Goal: Task Accomplishment & Management: Manage account settings

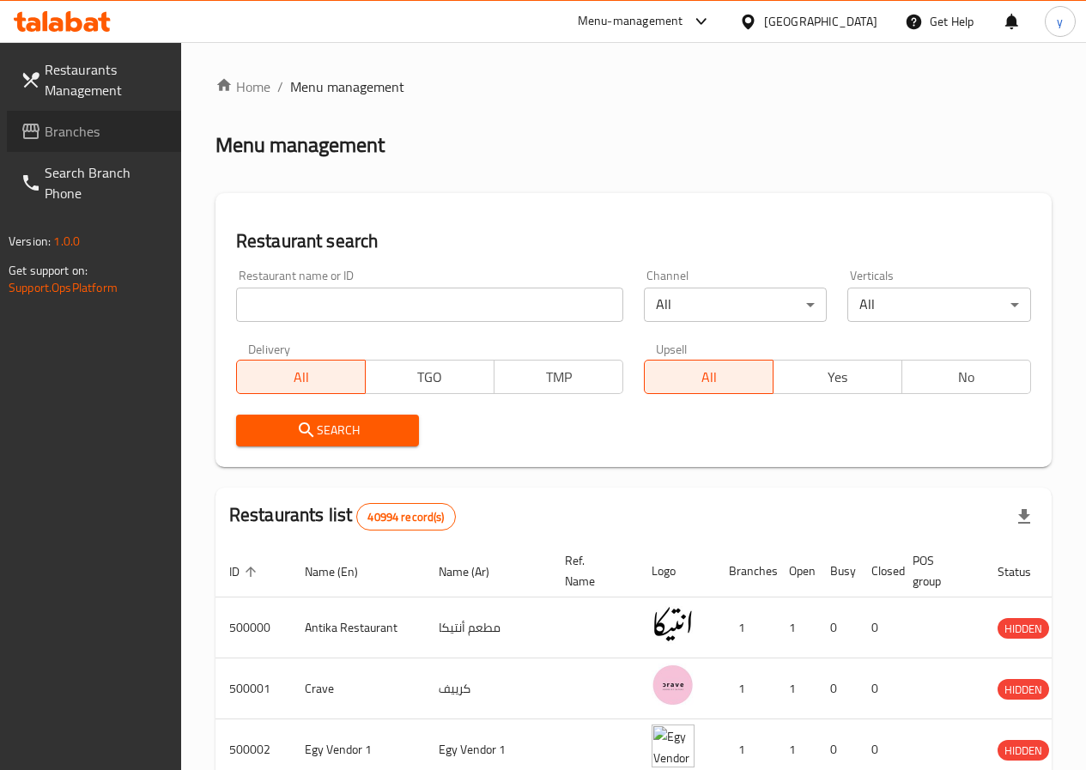
click at [116, 125] on span "Branches" at bounding box center [106, 131] width 123 height 21
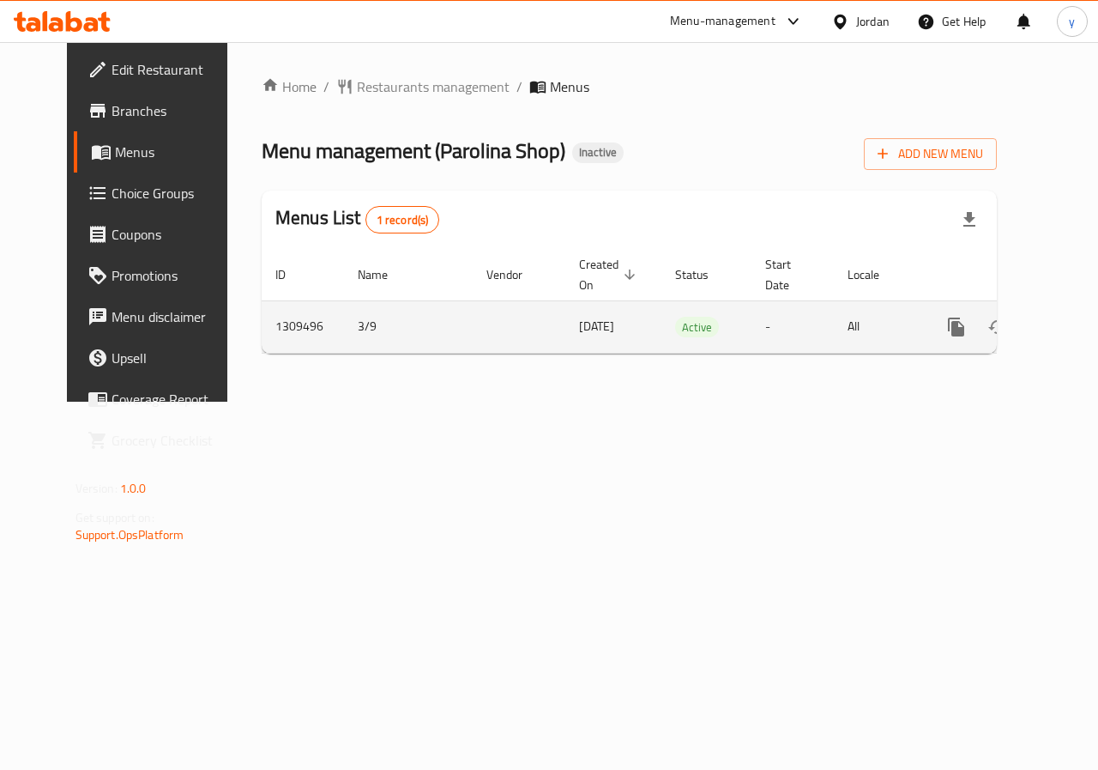
click at [1070, 321] on icon "enhanced table" at bounding box center [1080, 327] width 21 height 21
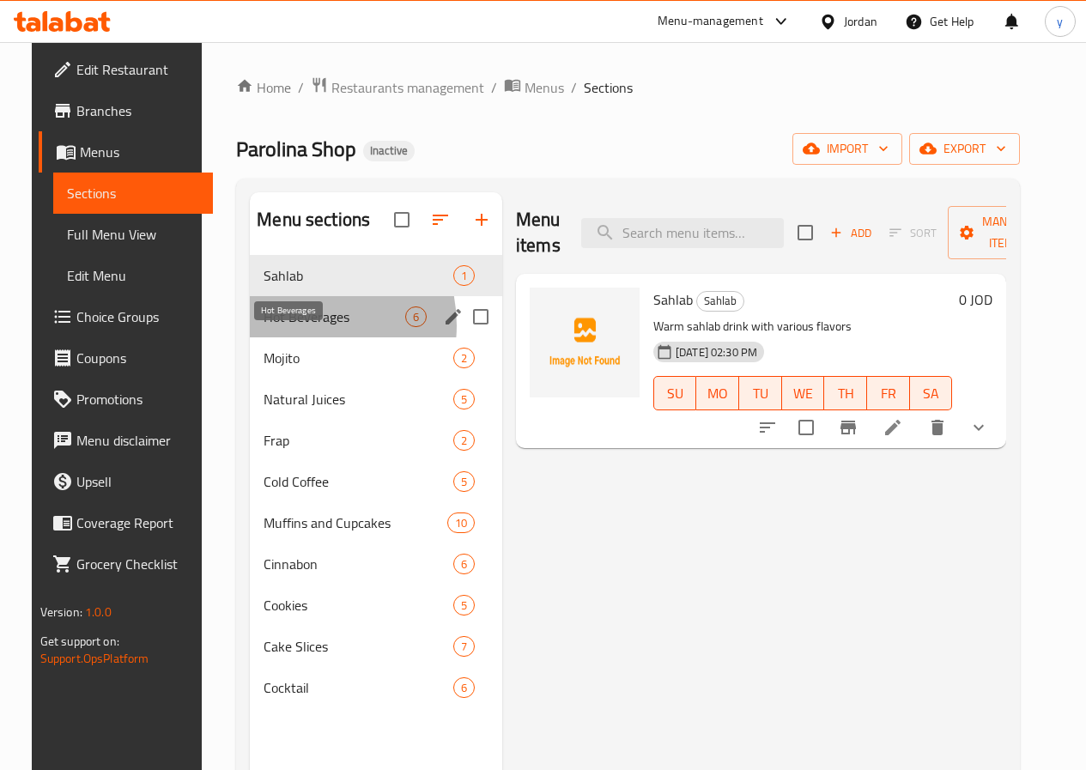
click at [276, 327] on span "Hot Beverages" at bounding box center [334, 316] width 142 height 21
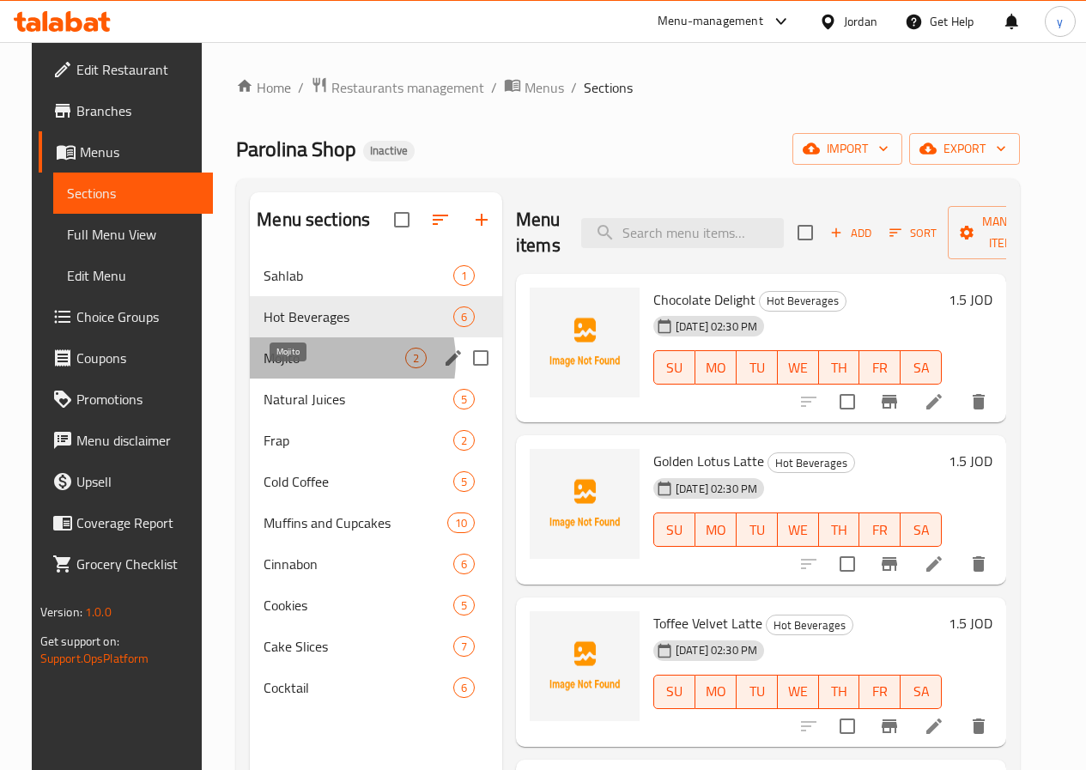
click at [306, 368] on span "Mojito" at bounding box center [334, 358] width 142 height 21
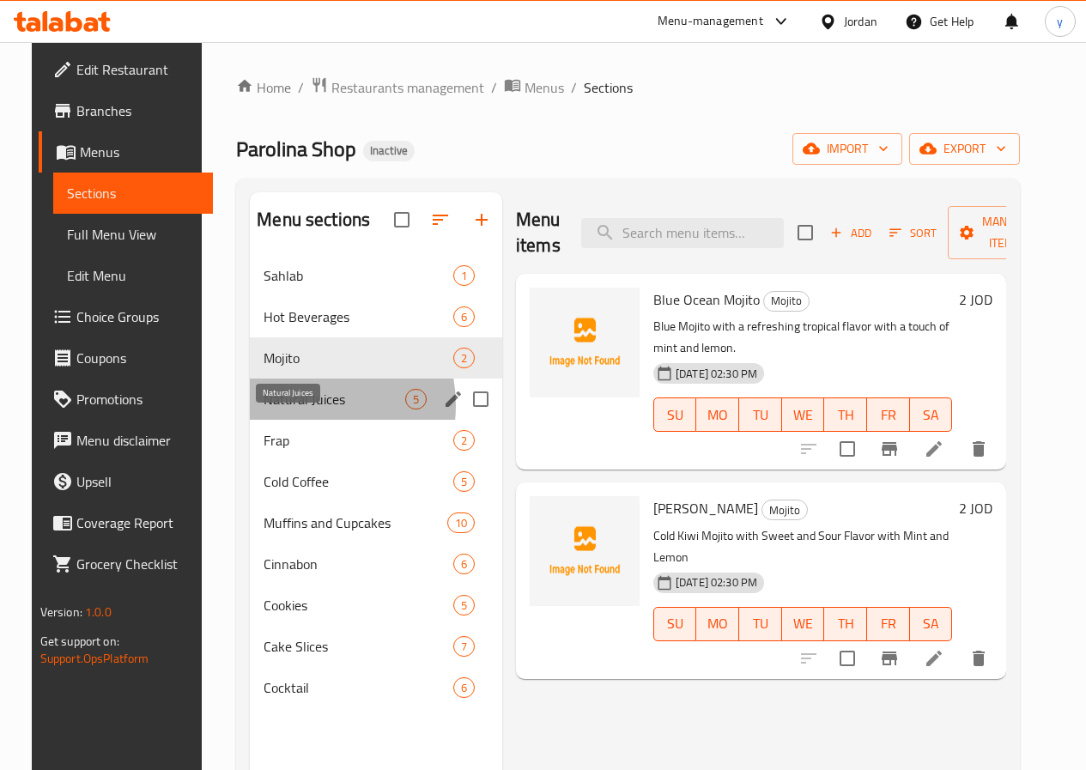
click at [281, 409] on span "Natural Juices" at bounding box center [334, 399] width 142 height 21
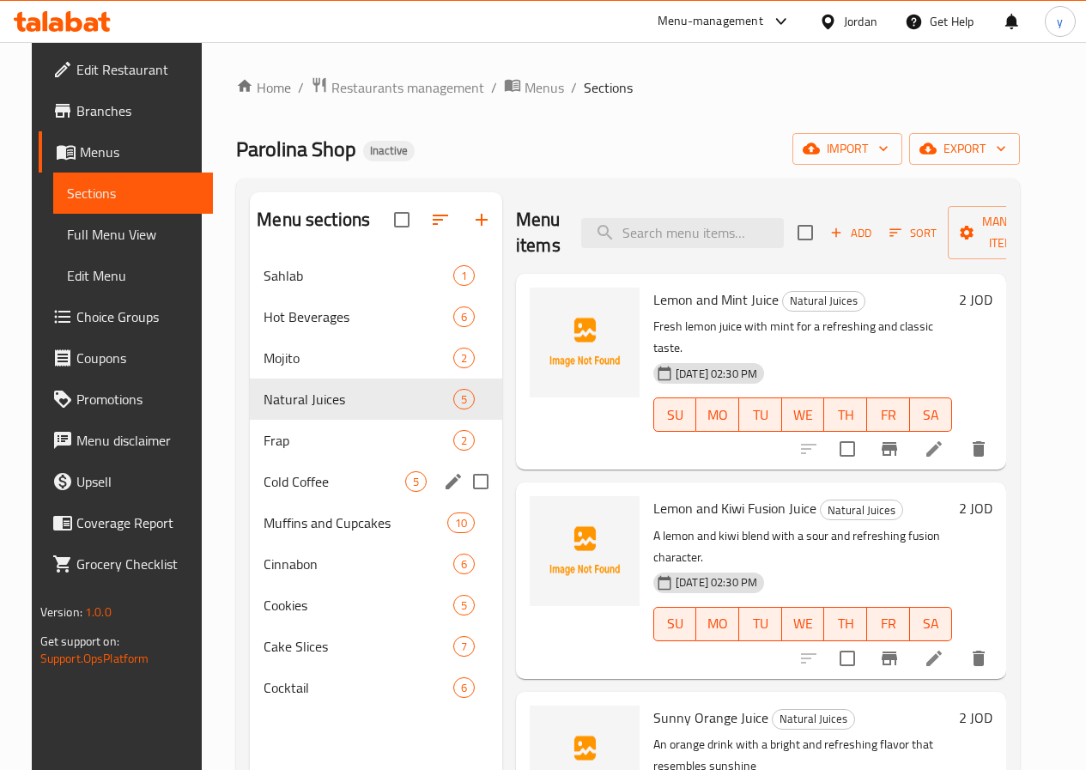
click at [280, 492] on span "Cold Coffee" at bounding box center [334, 481] width 142 height 21
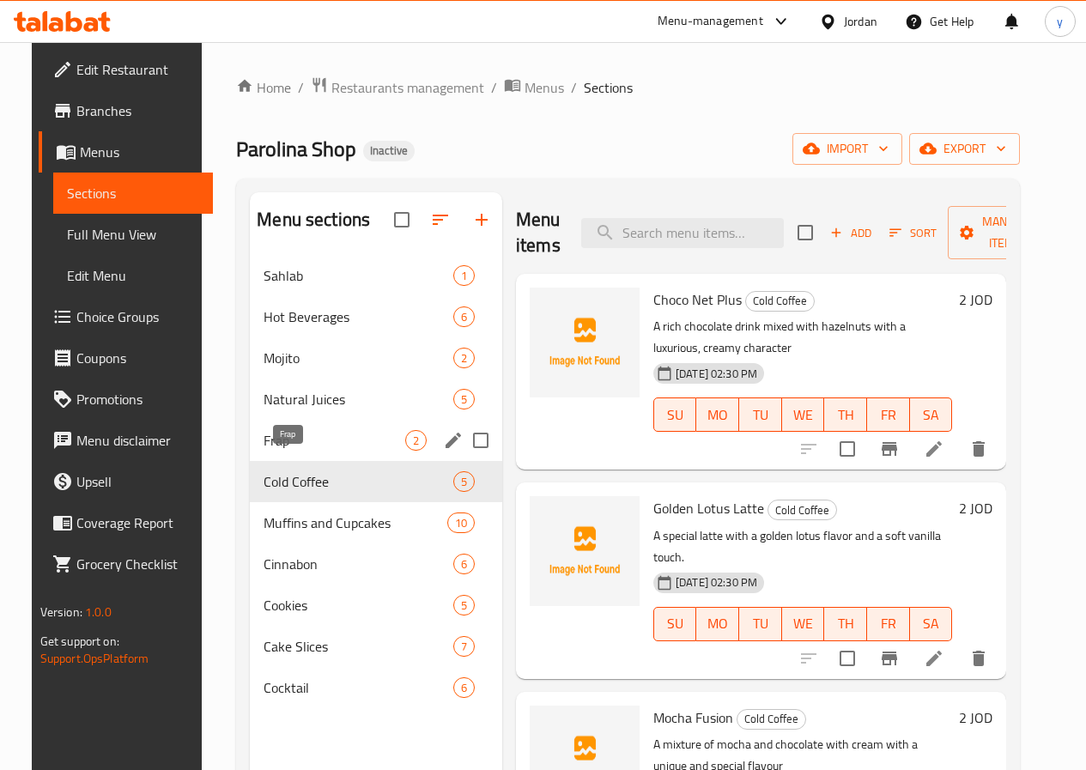
click at [281, 451] on span "Frap" at bounding box center [334, 440] width 142 height 21
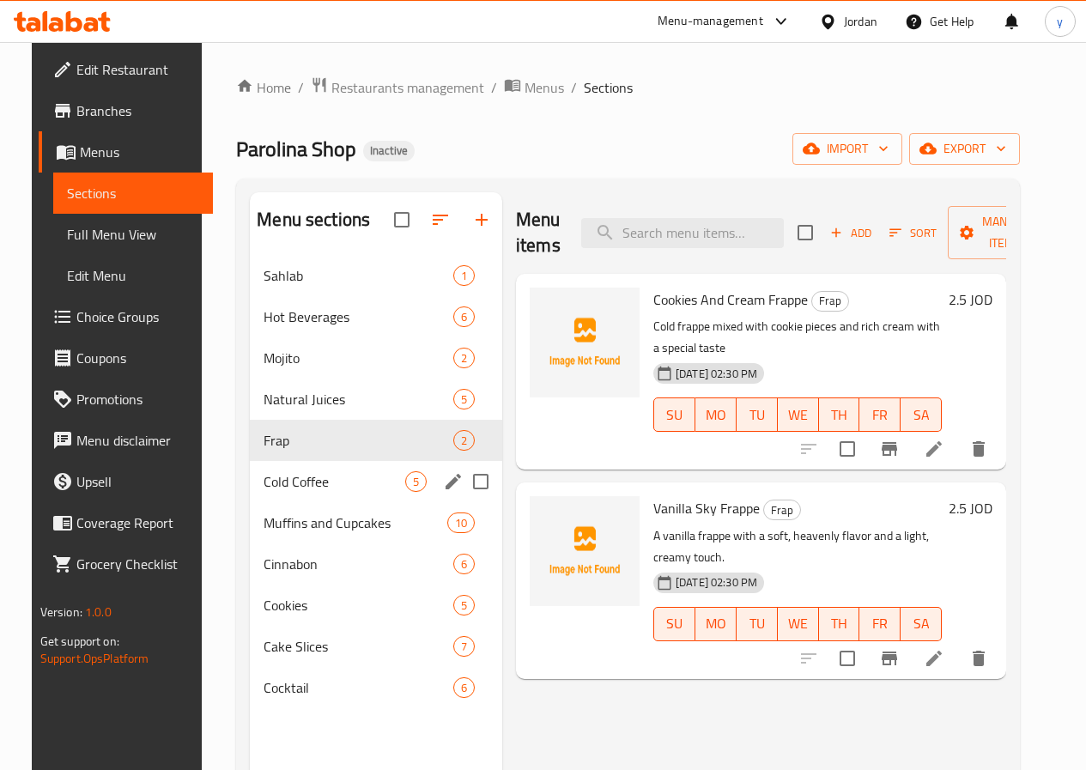
scroll to position [86, 0]
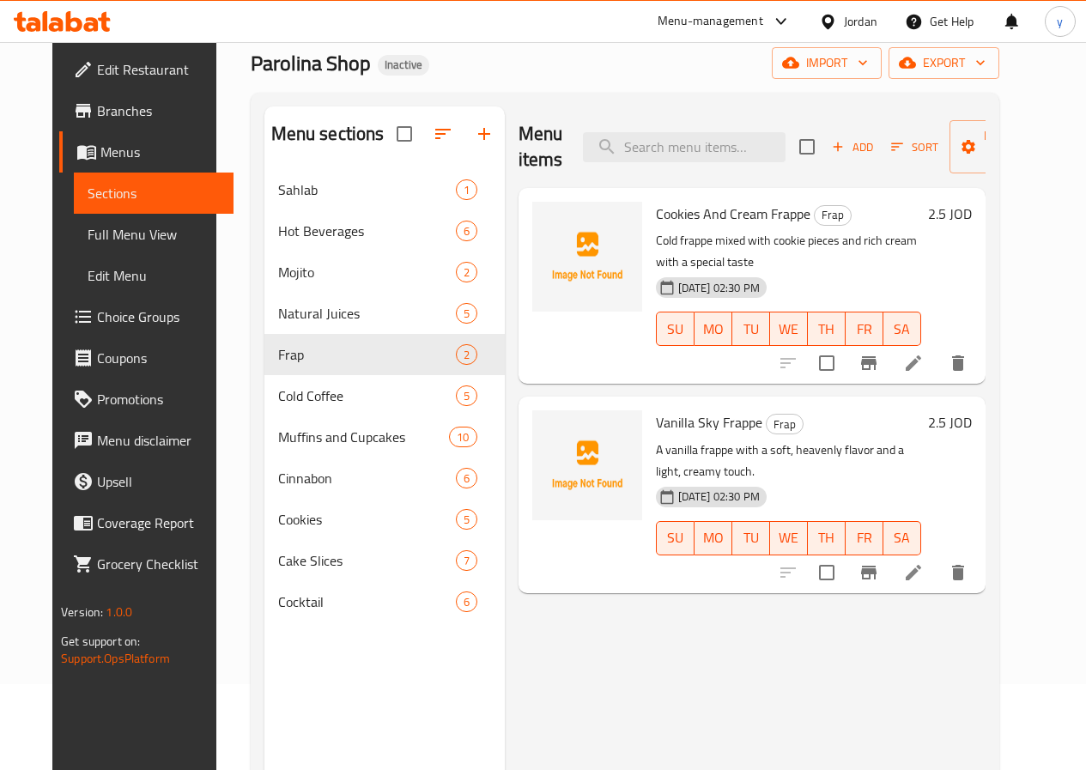
click at [94, 239] on span "Full Menu View" at bounding box center [154, 234] width 132 height 21
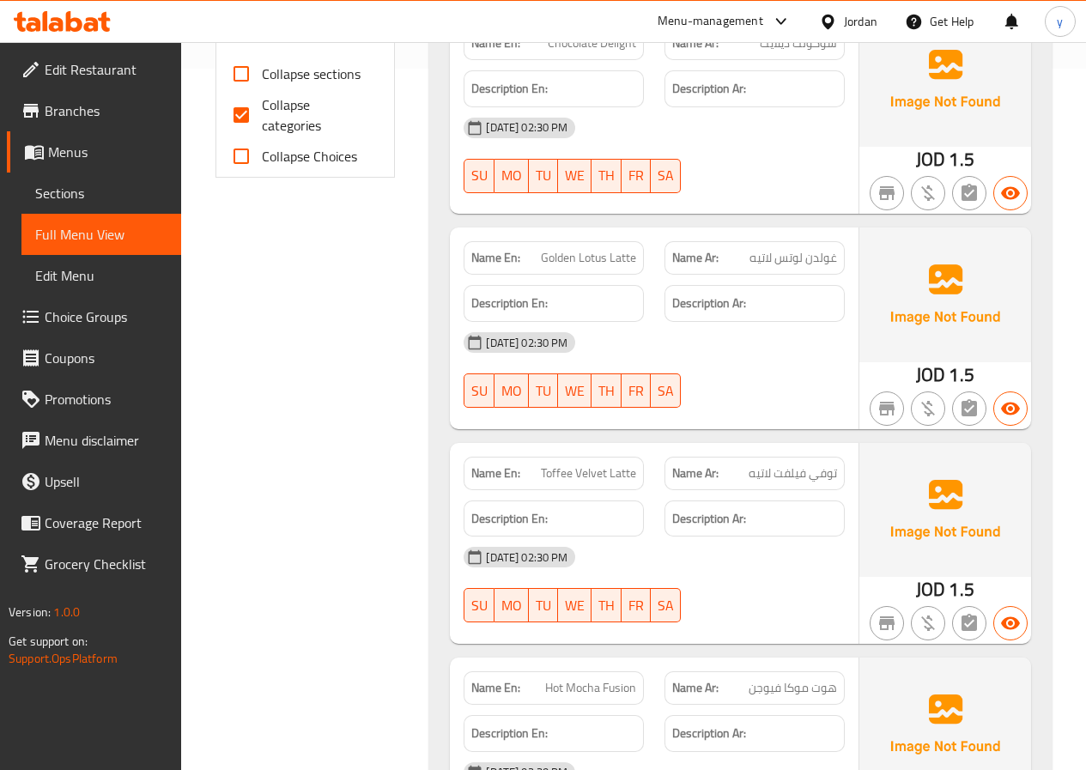
scroll to position [687, 0]
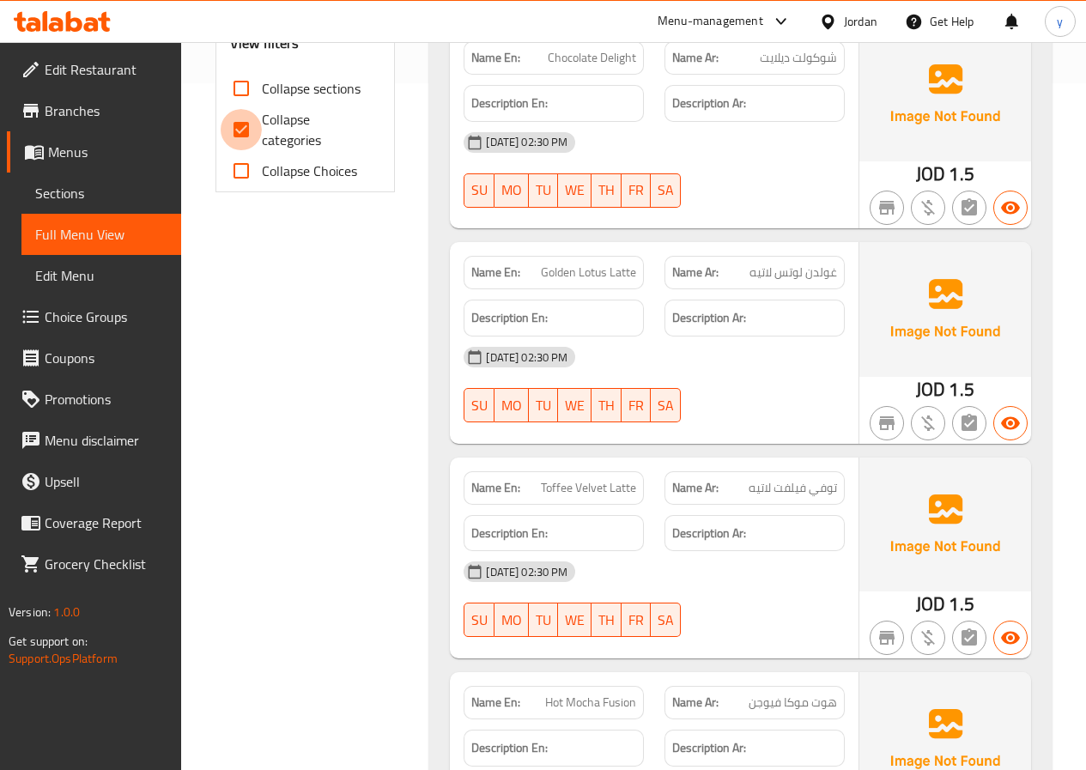
click at [251, 129] on input "Collapse categories" at bounding box center [241, 129] width 41 height 41
checkbox input "false"
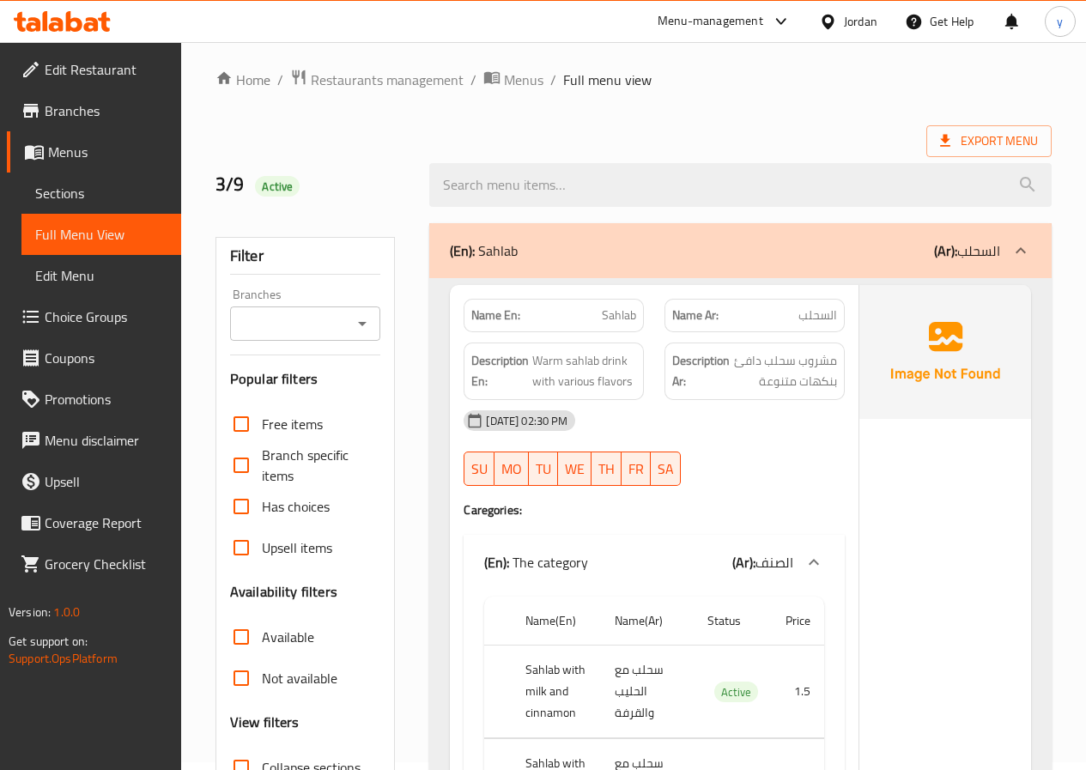
scroll to position [0, 0]
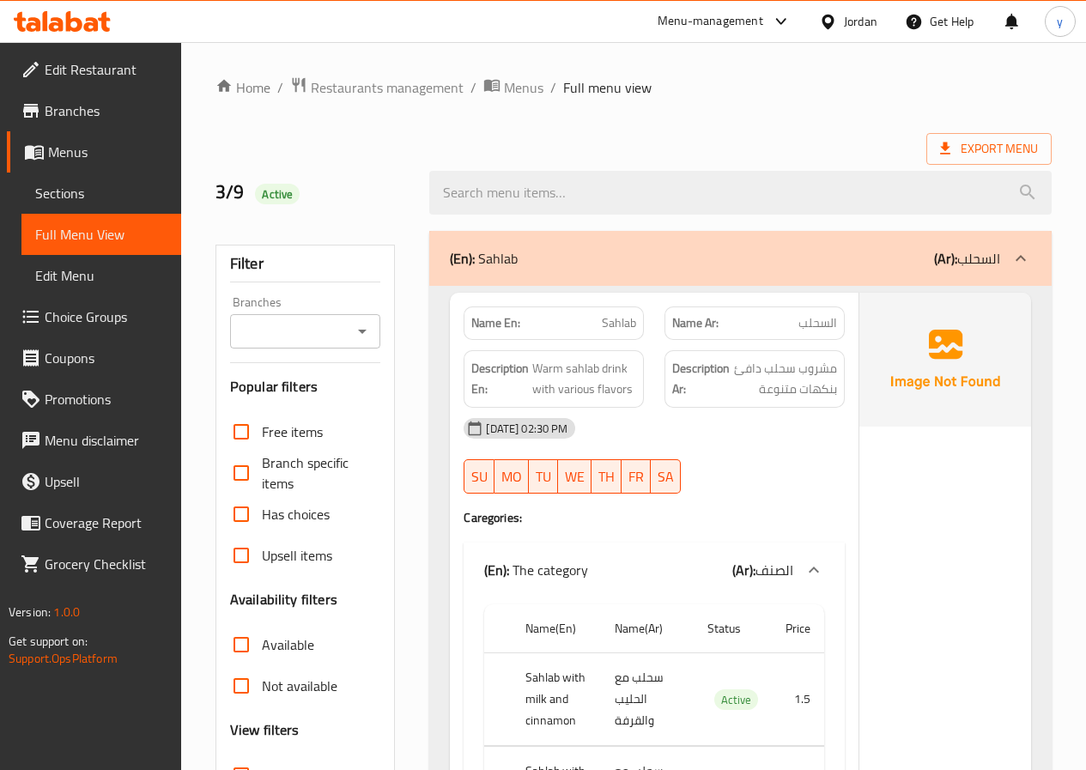
click at [60, 121] on span "Branches" at bounding box center [106, 110] width 123 height 21
